Goal: Task Accomplishment & Management: Complete application form

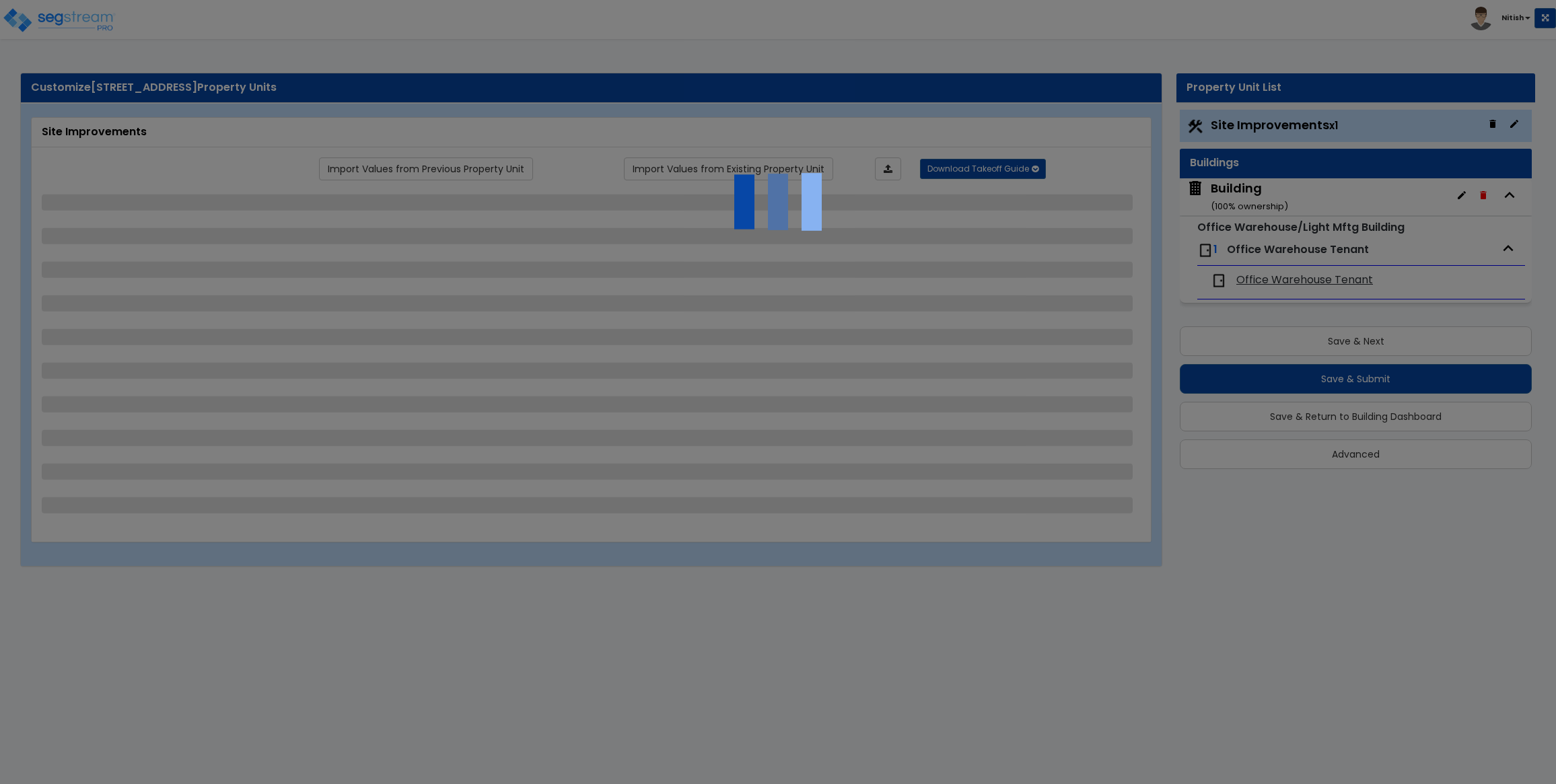
select select "2"
select select "4"
select select "2"
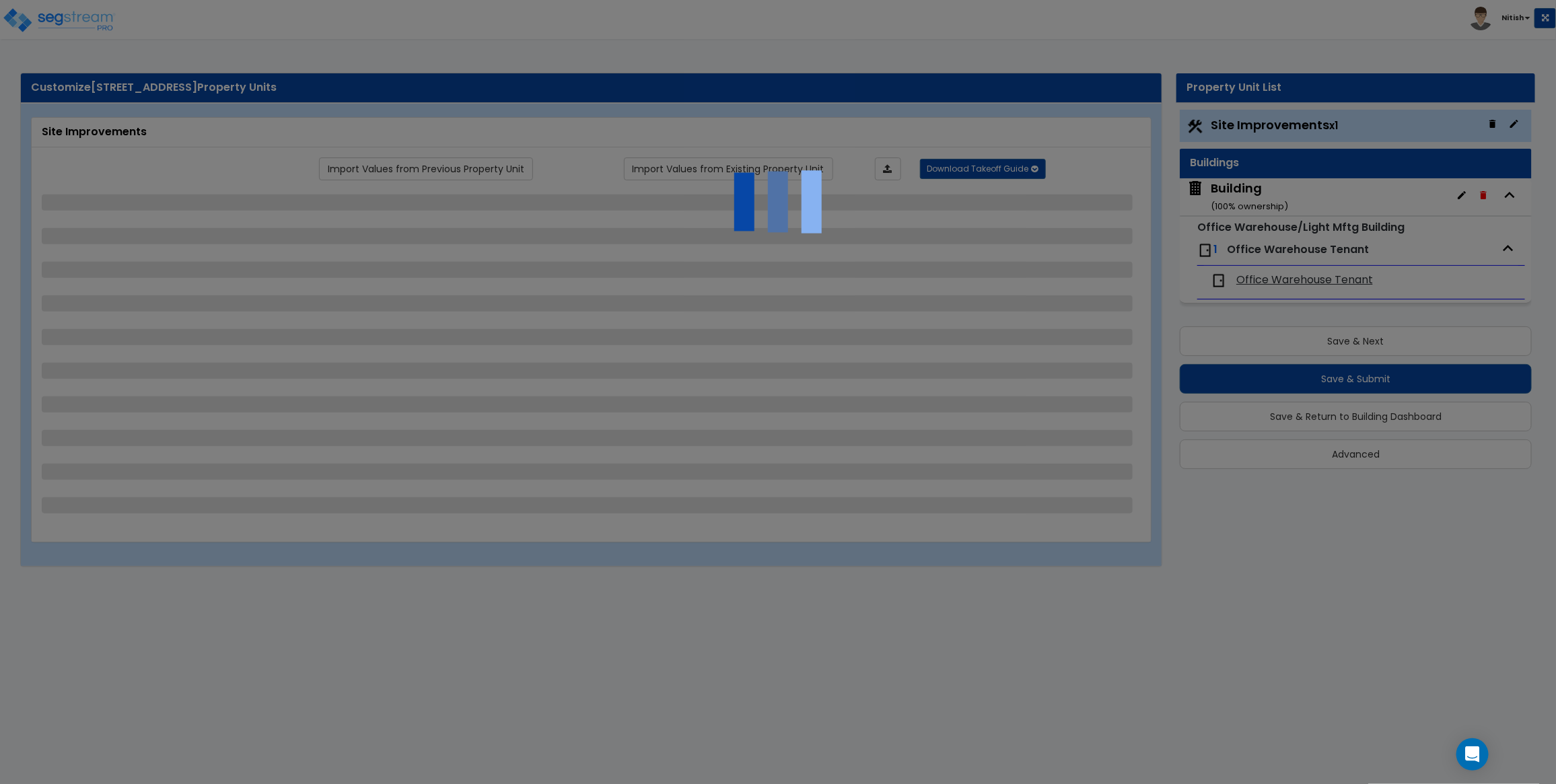
select select "2"
select select "4"
select select "2"
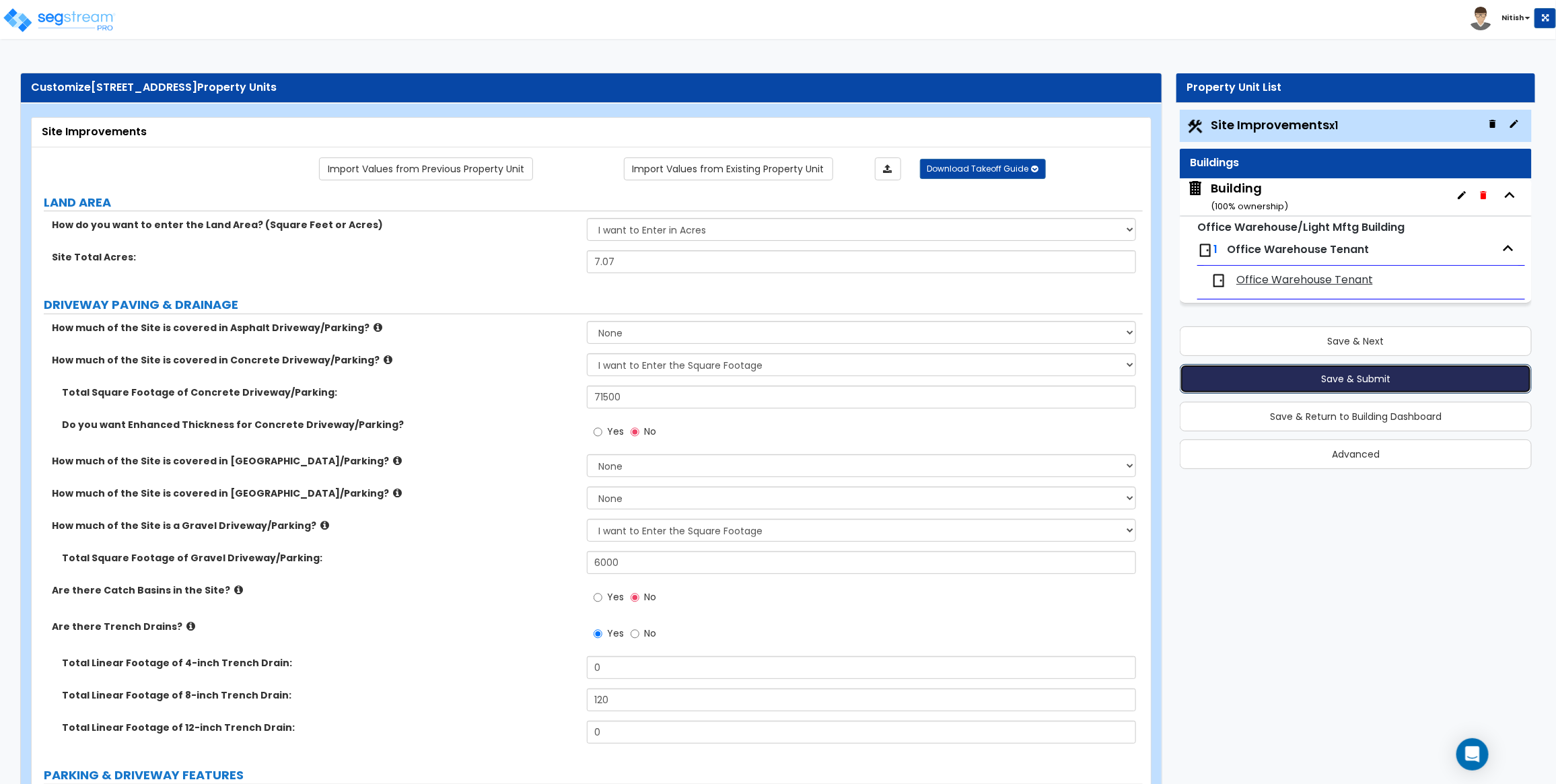
click at [1310, 371] on button "Save & Submit" at bounding box center [1355, 379] width 352 height 29
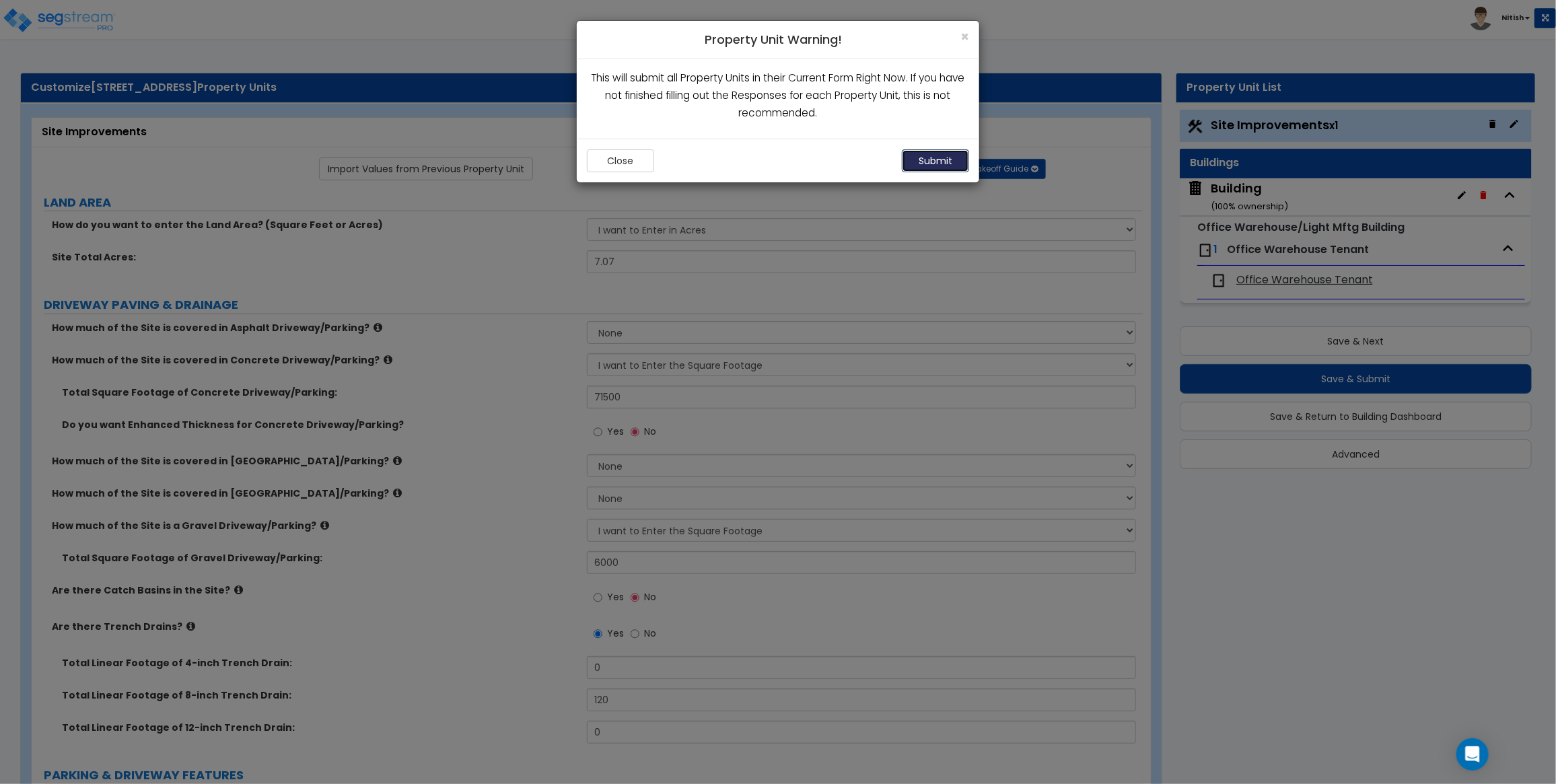
click at [939, 158] on button "Submit" at bounding box center [935, 161] width 68 height 23
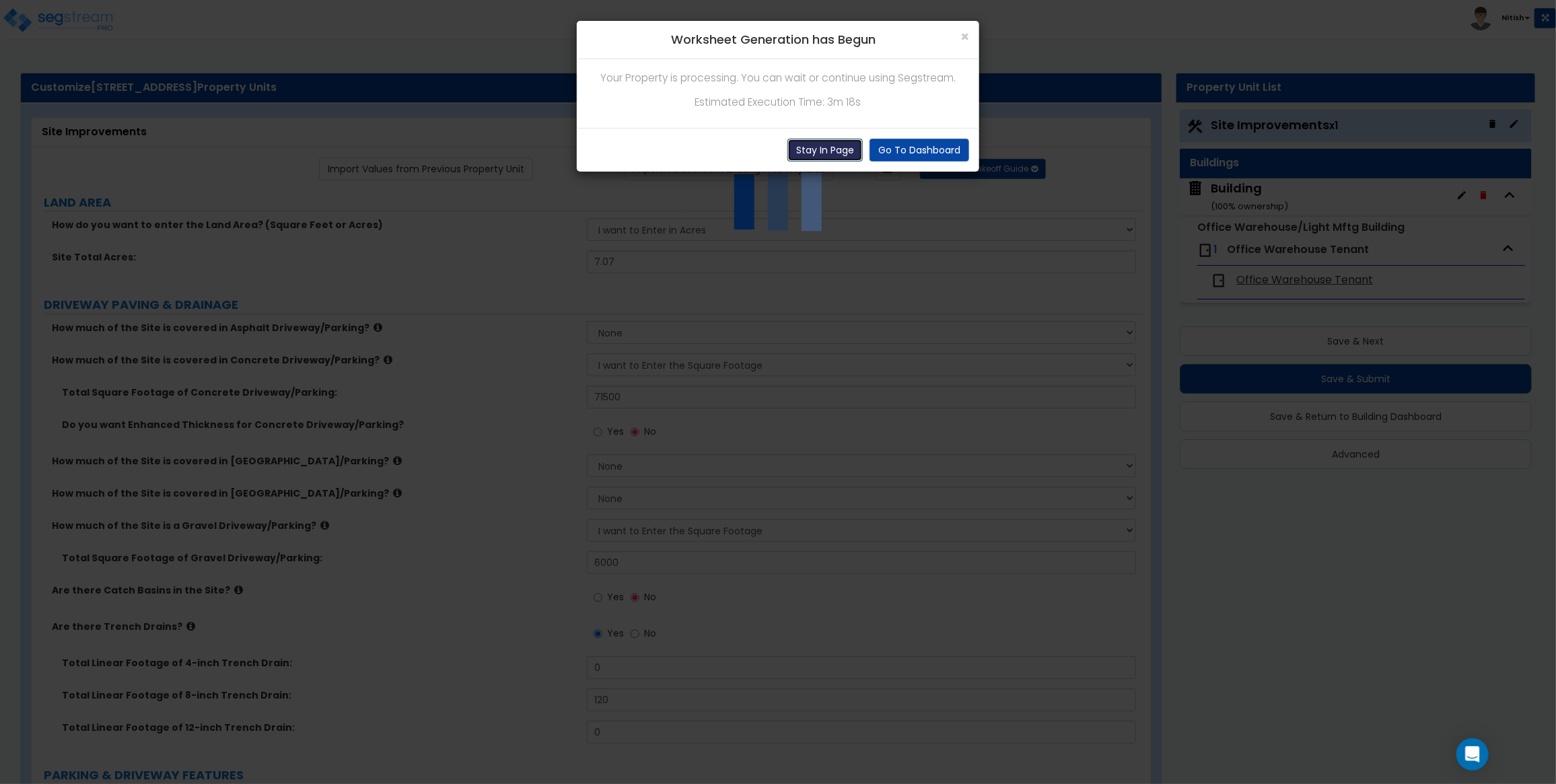
click at [835, 150] on button "Stay In Page" at bounding box center [825, 150] width 76 height 23
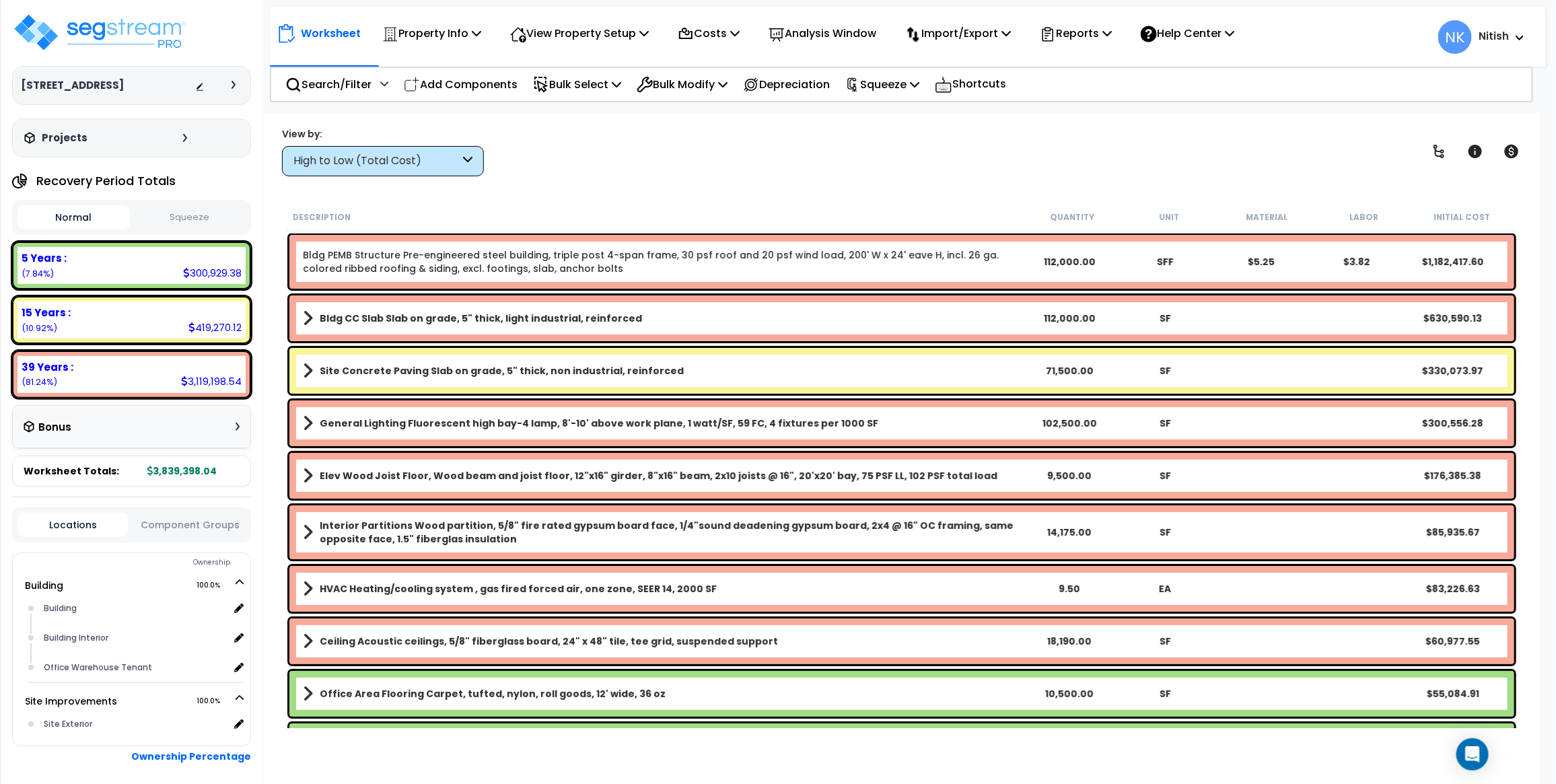
click at [234, 82] on icon at bounding box center [233, 85] width 4 height 8
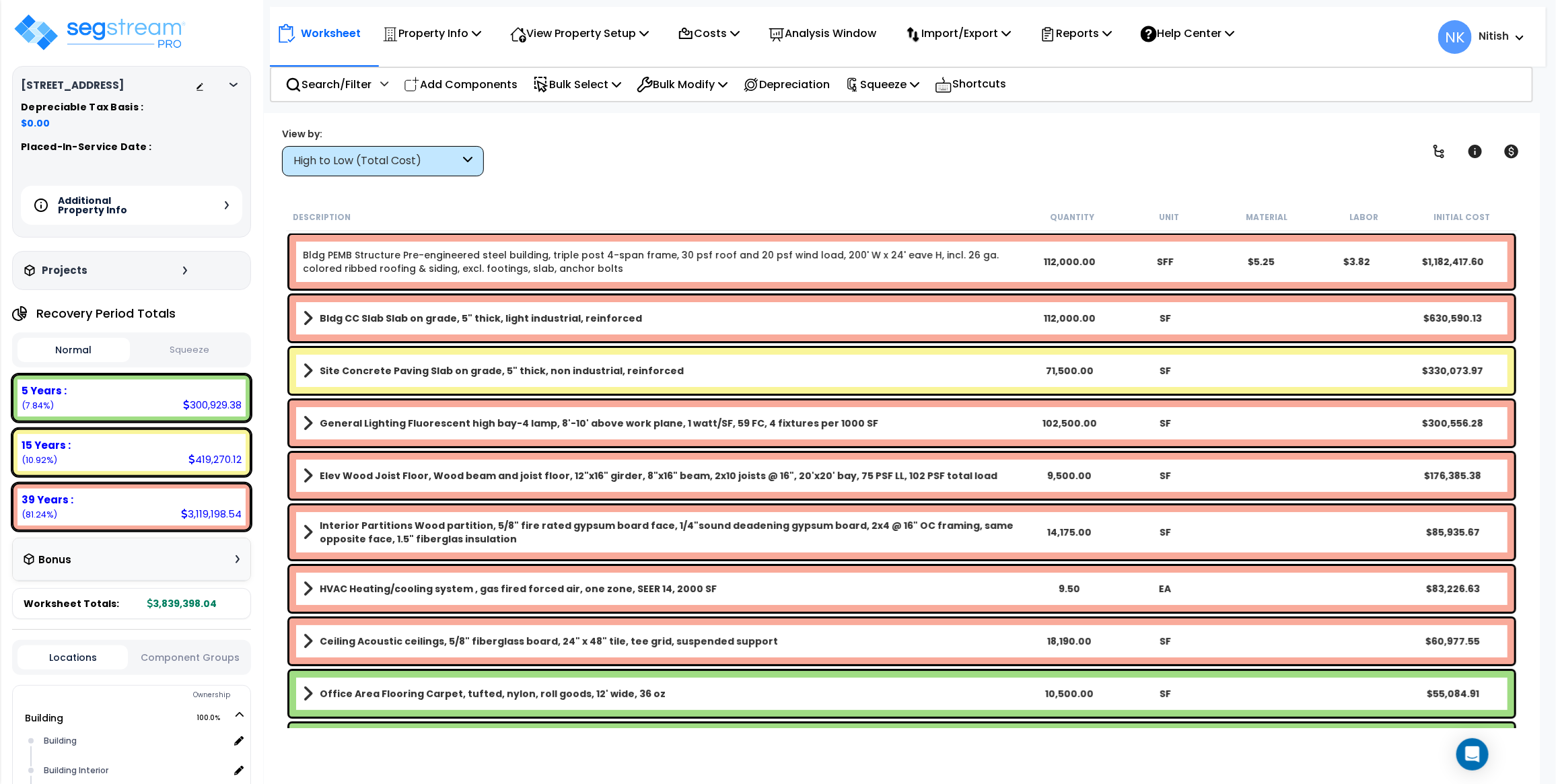
click at [224, 220] on div "Additional Property Info" at bounding box center [132, 205] width 221 height 39
